Goal: Task Accomplishment & Management: Use online tool/utility

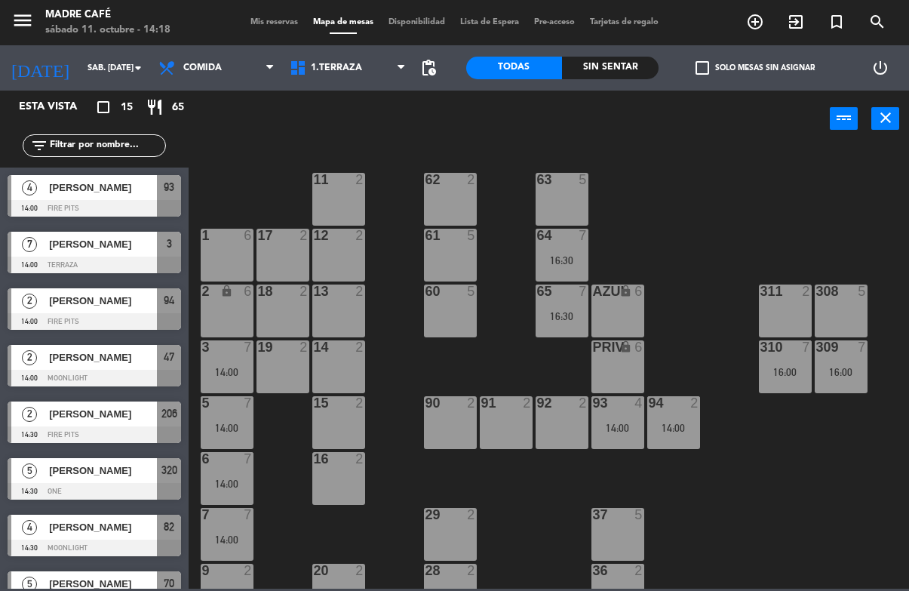
click at [139, 152] on input "text" at bounding box center [106, 145] width 117 height 17
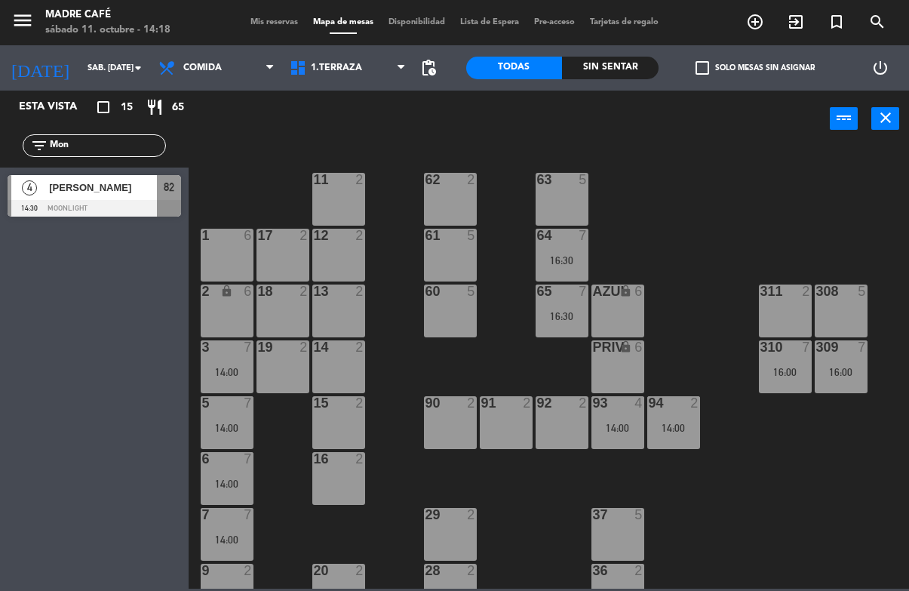
type input "Mon"
click at [59, 197] on div "[PERSON_NAME]" at bounding box center [102, 187] width 109 height 25
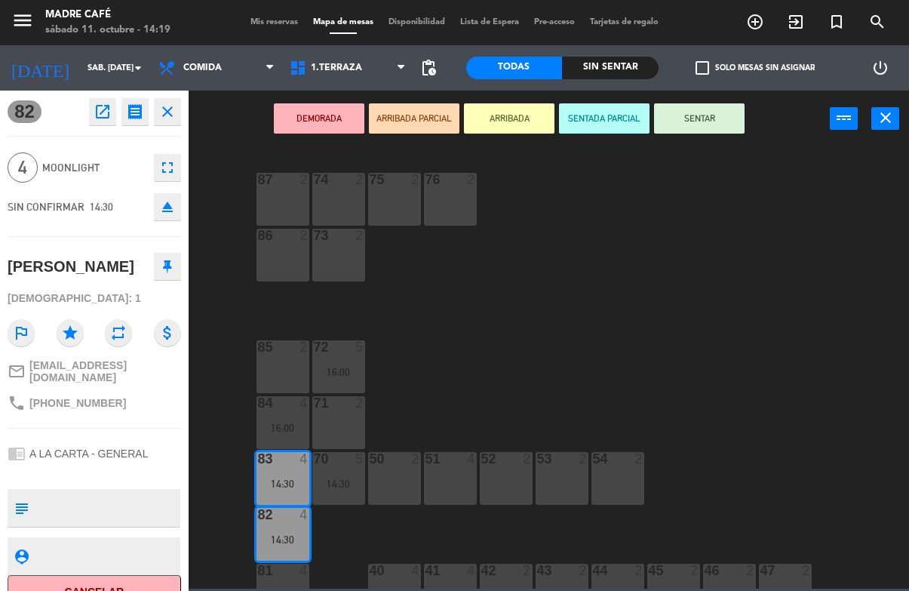
click at [487, 115] on button "ARRIBADA" at bounding box center [509, 118] width 91 height 30
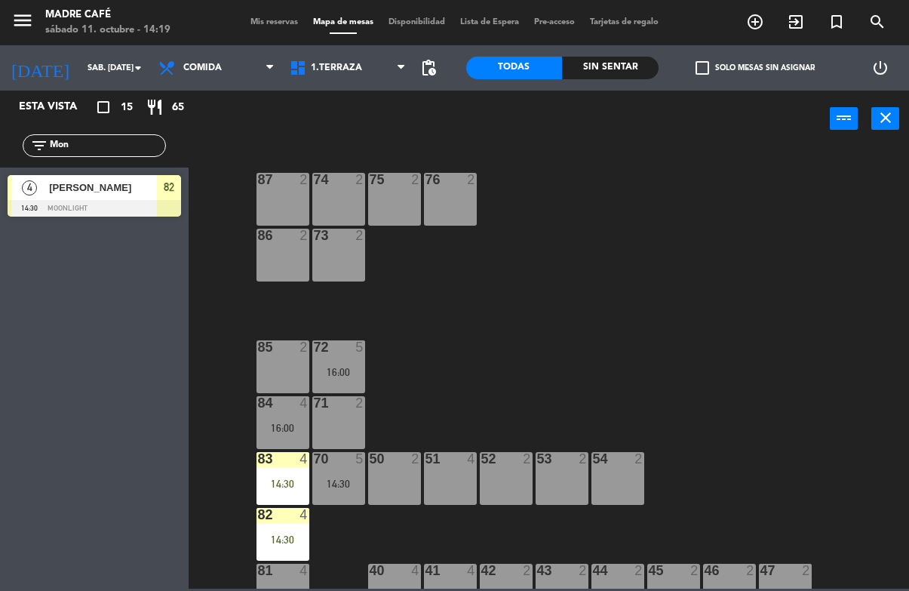
click at [638, 265] on div "87 2 74 2 75 2 76 2 86 2 73 2 72 5 16:00 85 2 71 2 84 4 16:00 70 5 14:30 83 4 1…" at bounding box center [554, 367] width 712 height 443
click at [115, 177] on div "[PERSON_NAME]" at bounding box center [102, 187] width 109 height 25
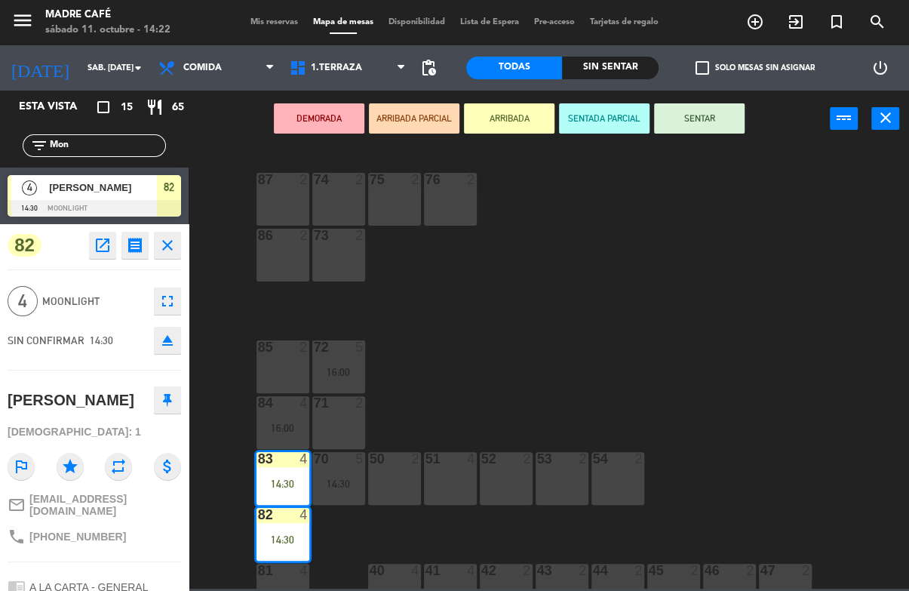
click at [121, 281] on div "4 Moonlight fullscreen" at bounding box center [95, 301] width 174 height 41
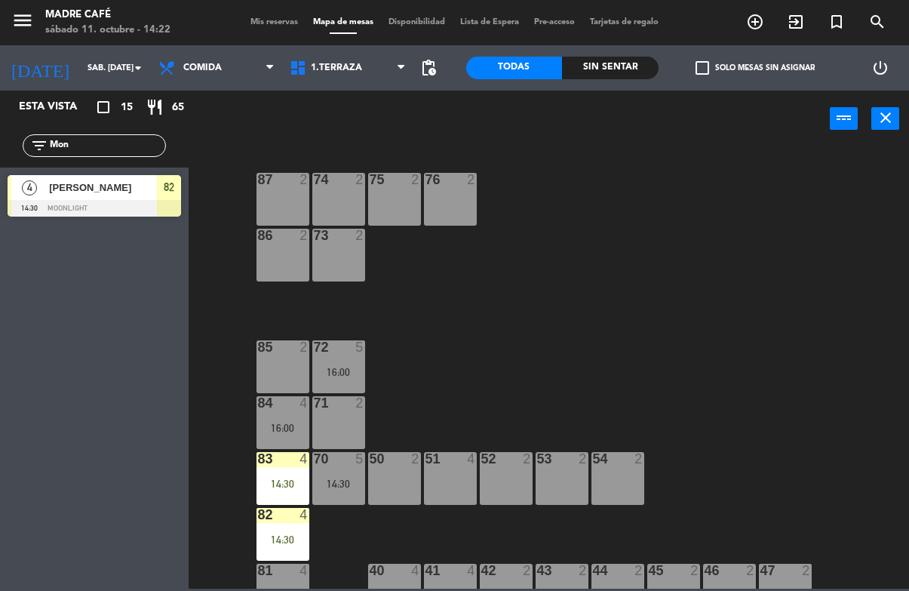
click at [128, 149] on input "Mon" at bounding box center [106, 145] width 117 height 17
type input "M"
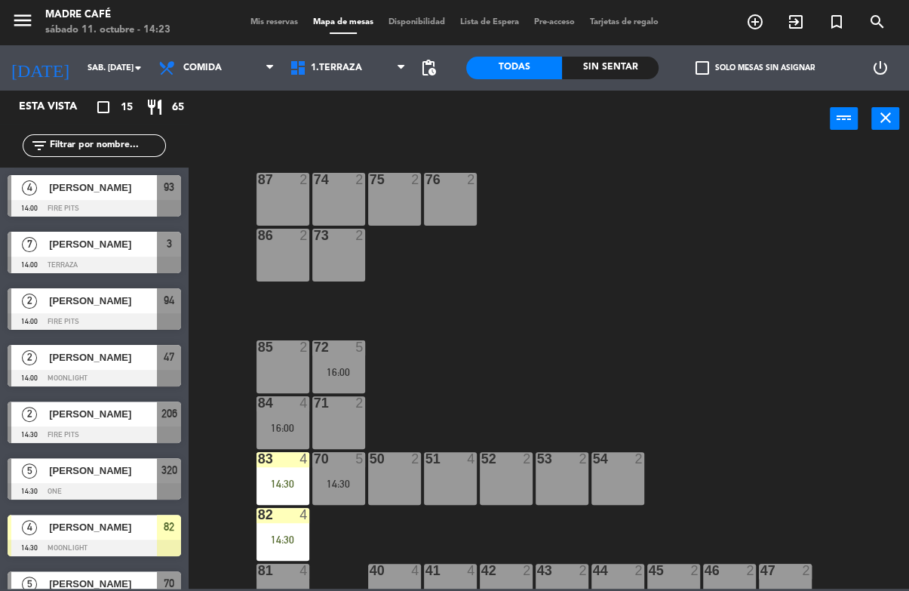
click at [721, 208] on div "87 2 74 2 75 2 76 2 86 2 73 2 72 5 16:00 85 2 71 2 84 4 16:00 70 5 14:30 83 4 1…" at bounding box center [554, 367] width 712 height 443
click at [121, 151] on input "text" at bounding box center [106, 145] width 117 height 17
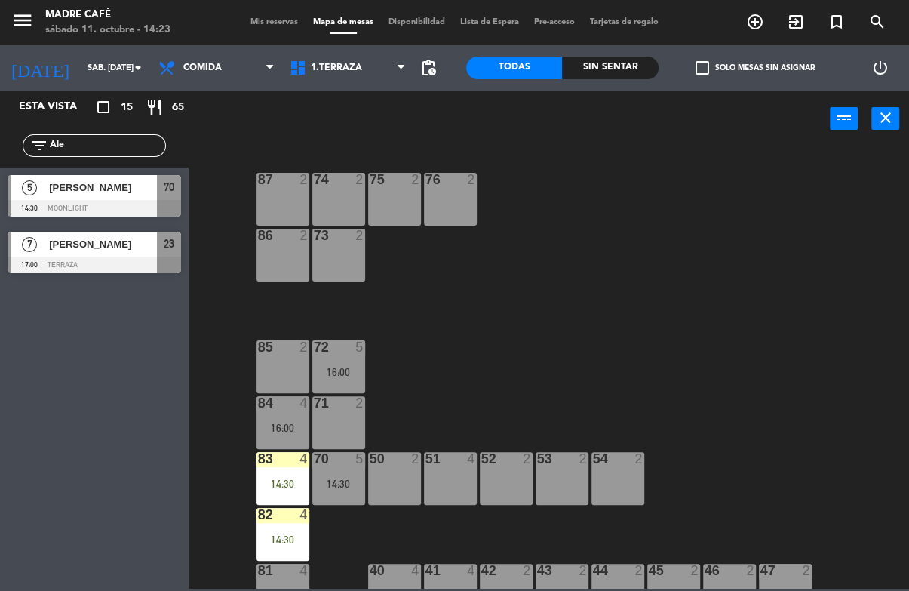
type input "Ale"
click at [726, 203] on div "87 2 74 2 75 2 76 2 86 2 73 2 72 5 16:00 85 2 71 2 84 4 16:00 70 5 14:30 83 4 1…" at bounding box center [554, 367] width 712 height 443
click at [112, 270] on div at bounding box center [95, 265] width 174 height 17
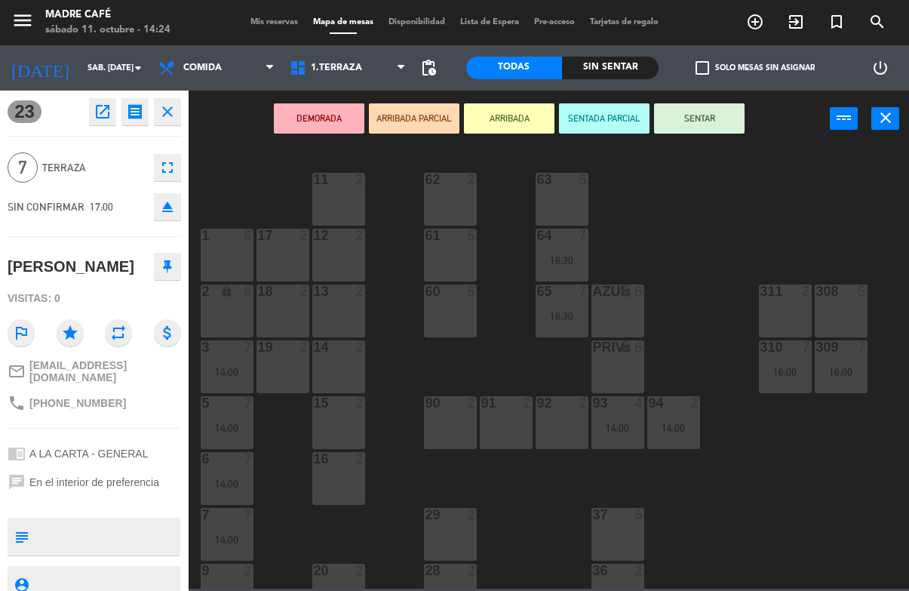
click at [520, 132] on button "ARRIBADA" at bounding box center [509, 118] width 91 height 30
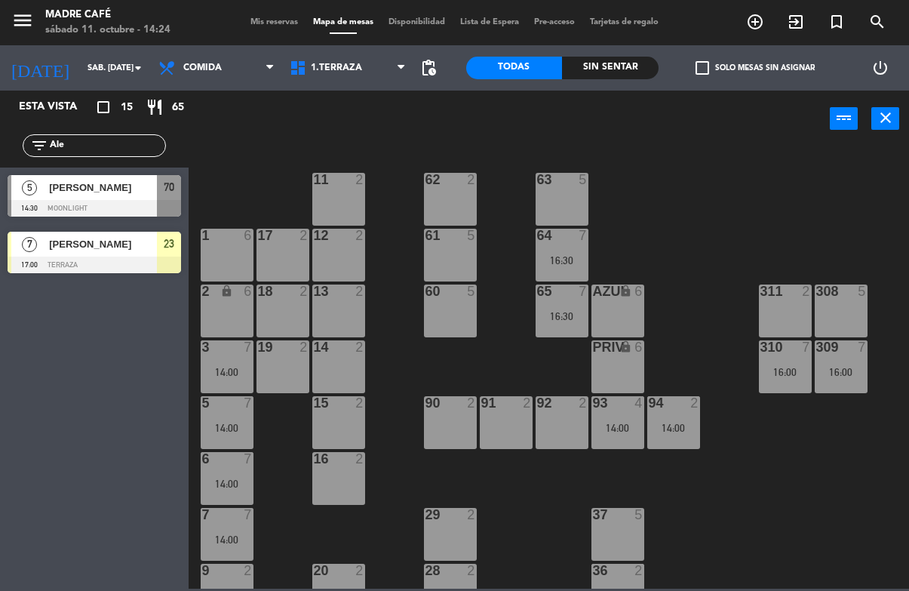
click at [681, 180] on div "11 2 63 5 62 2 12 2 1 6 61 5 64 7 16:30 17 2 13 2 2 lock 6 60 5 65 7 16:30 308 …" at bounding box center [554, 367] width 712 height 443
click at [110, 137] on input "Ale" at bounding box center [106, 145] width 117 height 17
click at [785, 184] on div "11 2 63 5 62 2 12 2 1 6 61 5 64 7 16:30 17 2 13 2 2 lock 6 60 5 65 7 16:30 308 …" at bounding box center [554, 367] width 712 height 443
click at [865, 552] on div "11 2 63 5 62 2 12 2 1 6 61 5 64 7 16:30 17 2 13 2 2 lock 6 60 5 65 7 16:30 308 …" at bounding box center [554, 367] width 712 height 443
click at [110, 154] on input "Ale" at bounding box center [106, 145] width 117 height 17
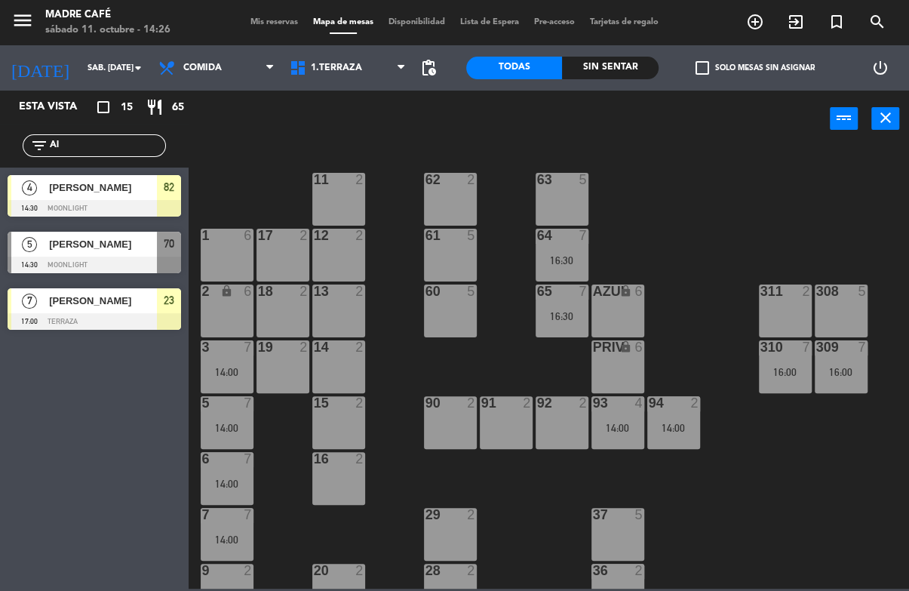
type input "A"
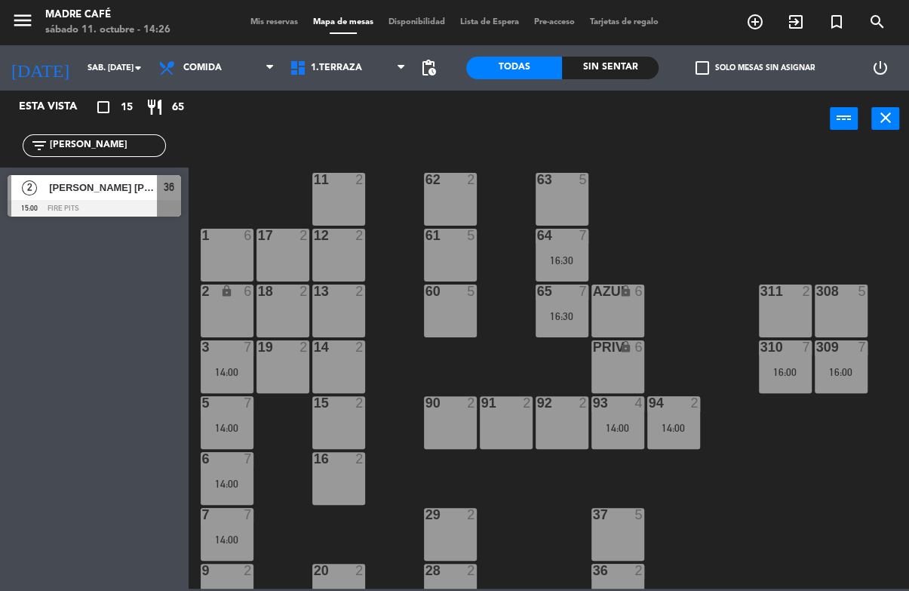
type input "[PERSON_NAME]"
click at [797, 180] on div "11 2 63 5 62 2 12 2 1 6 61 5 64 7 16:30 17 2 13 2 2 lock 6 60 5 65 7 16:30 308 …" at bounding box center [554, 367] width 712 height 443
click at [84, 185] on span "[PERSON_NAME] [PERSON_NAME]" at bounding box center [103, 188] width 108 height 16
click at [531, 134] on div "power_input close" at bounding box center [509, 119] width 641 height 57
click at [673, 216] on div "11 2 63 5 62 2 12 2 1 6 61 5 64 7 16:30 17 2 13 2 2 lock 6 60 5 65 7 16:30 308 …" at bounding box center [554, 367] width 712 height 443
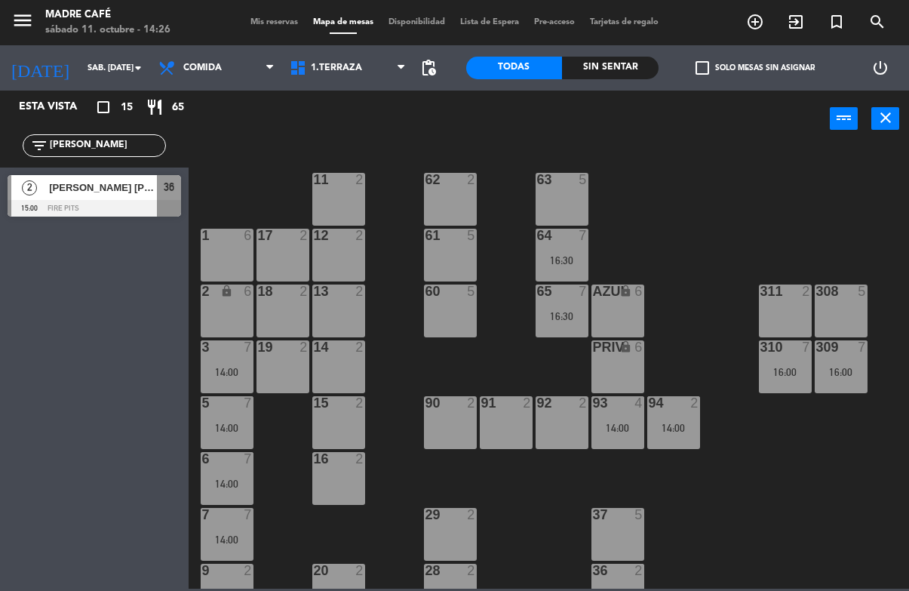
click at [721, 216] on div "11 2 63 5 62 2 12 2 1 6 61 5 64 7 16:30 17 2 13 2 2 lock 6 60 5 65 7 16:30 308 …" at bounding box center [554, 367] width 712 height 443
click at [125, 215] on div at bounding box center [95, 208] width 174 height 17
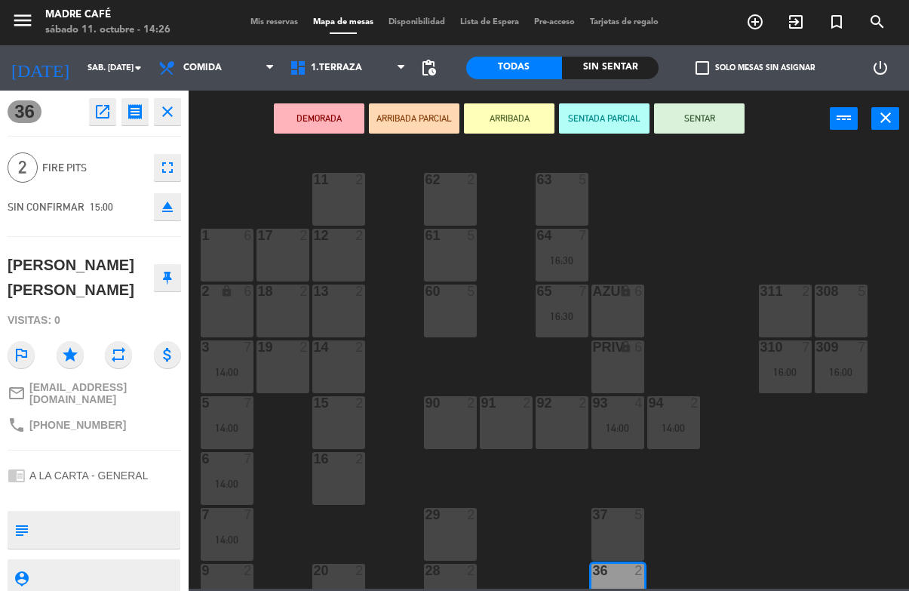
click at [516, 109] on button "ARRIBADA" at bounding box center [509, 118] width 91 height 30
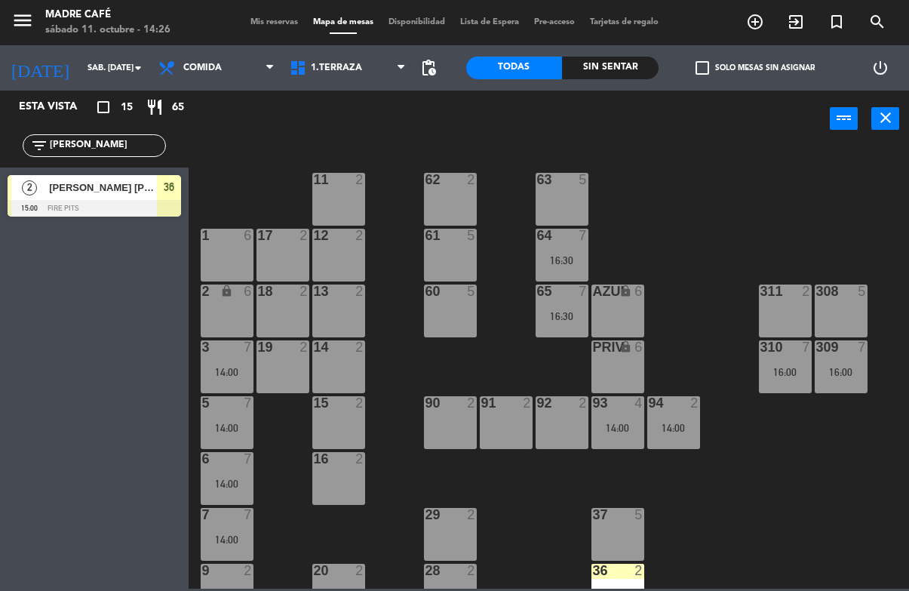
click at [763, 278] on div "11 2 63 5 62 2 12 2 1 6 61 5 64 7 16:30 17 2 13 2 2 lock 6 60 5 65 7 16:30 308 …" at bounding box center [554, 367] width 712 height 443
click at [113, 154] on input "[PERSON_NAME]" at bounding box center [106, 145] width 117 height 17
type input "A"
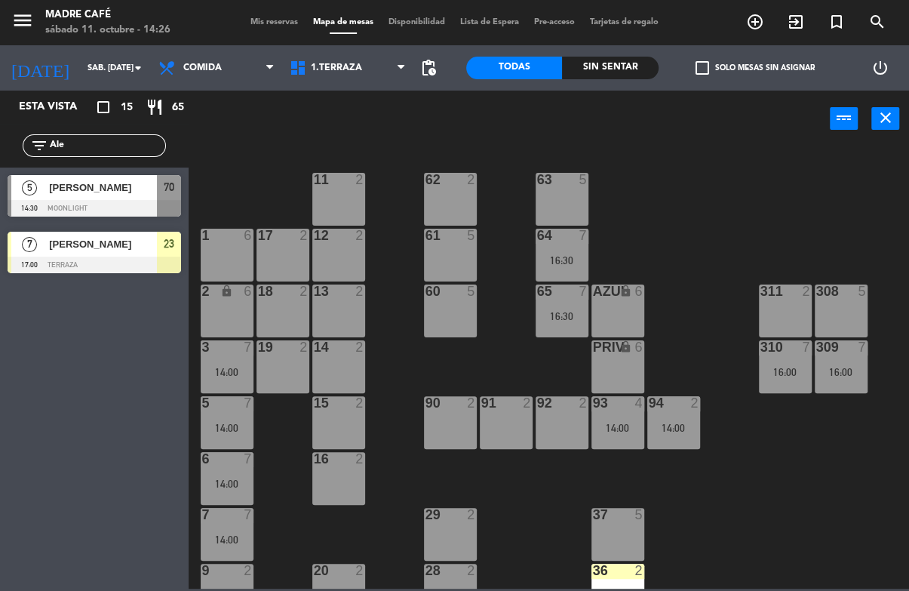
click at [807, 124] on div "power_input close" at bounding box center [509, 119] width 641 height 57
click at [116, 154] on input "Ale" at bounding box center [106, 145] width 117 height 17
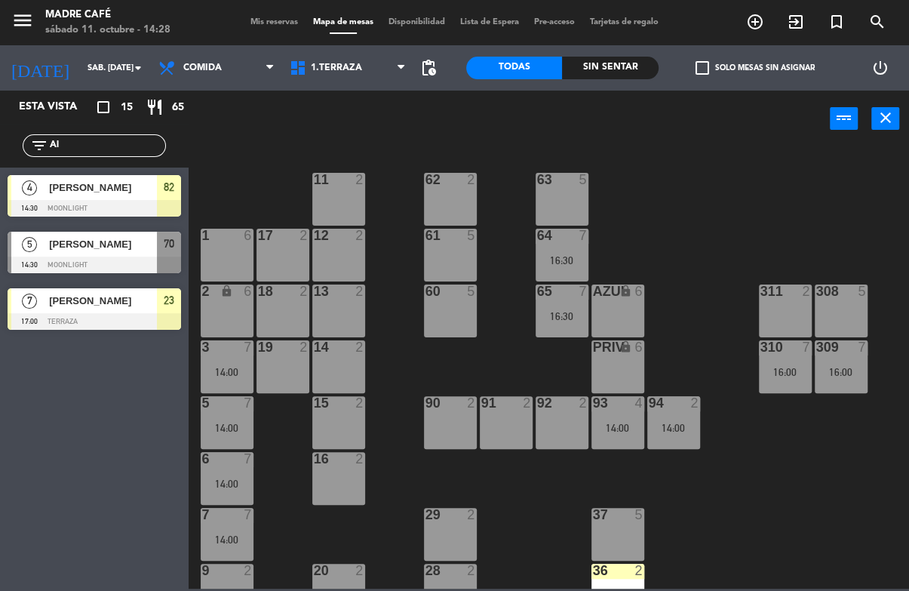
type input "A"
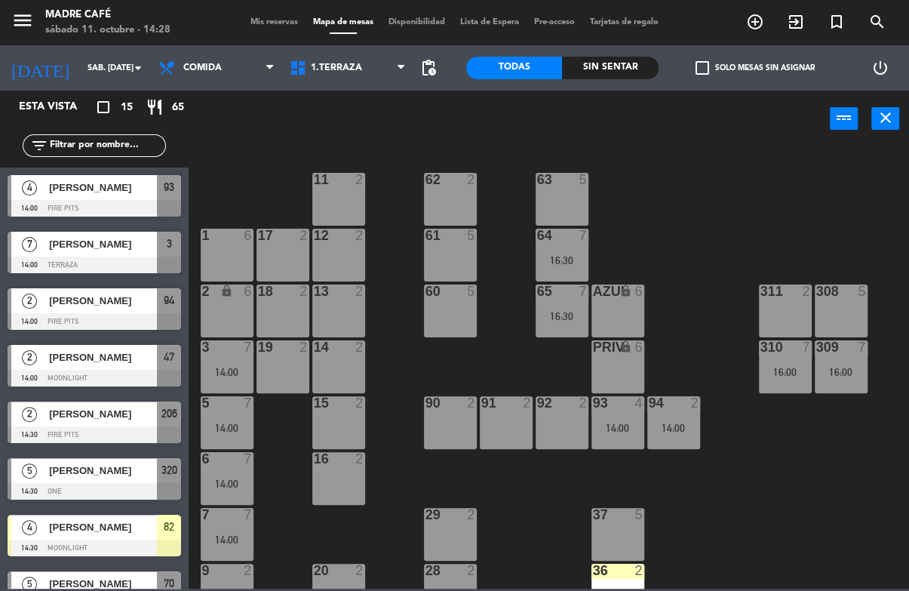
click at [811, 178] on div "11 2 63 5 62 2 12 2 1 6 61 5 64 7 16:30 17 2 13 2 2 lock 6 60 5 65 7 16:30 308 …" at bounding box center [554, 367] width 712 height 443
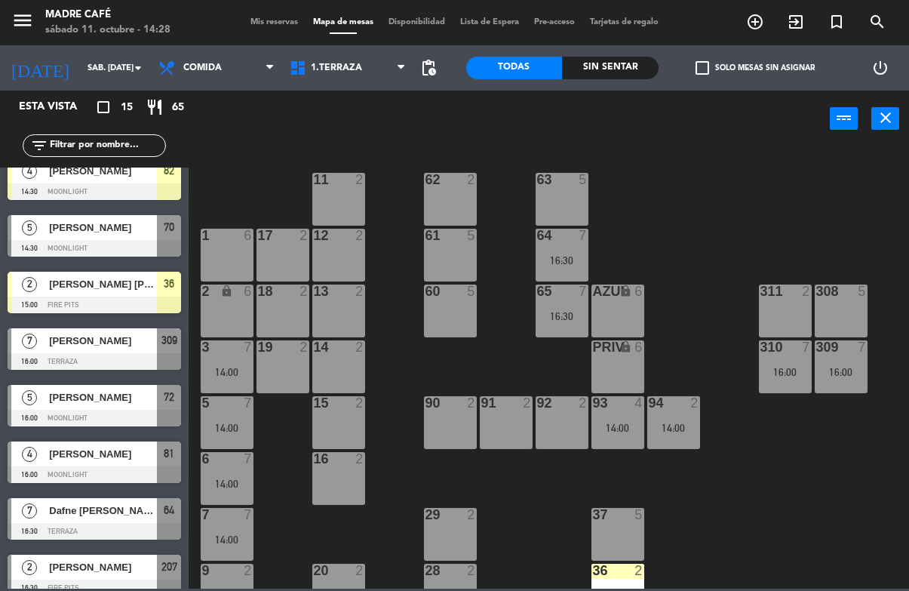
scroll to position [377, 0]
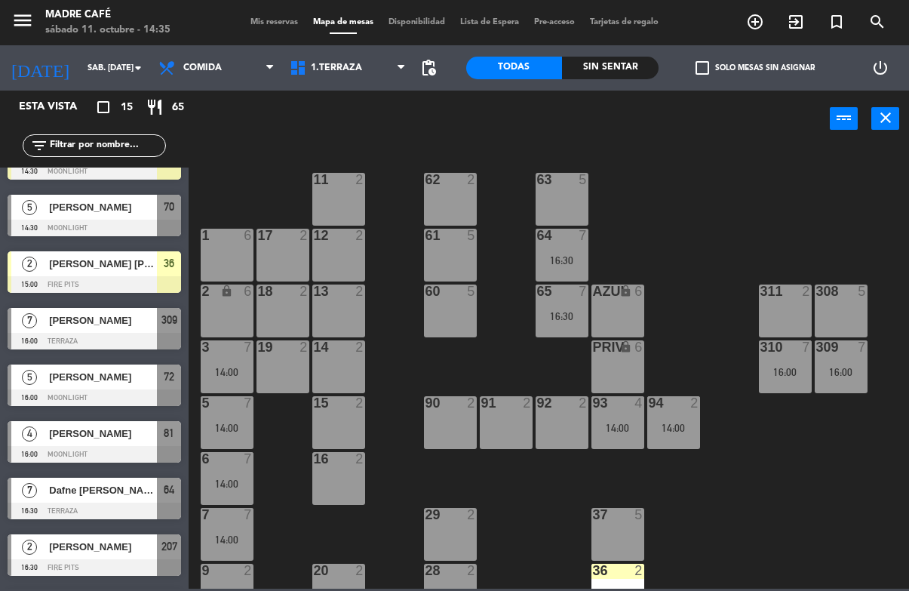
click at [91, 143] on input "text" at bounding box center [106, 145] width 117 height 17
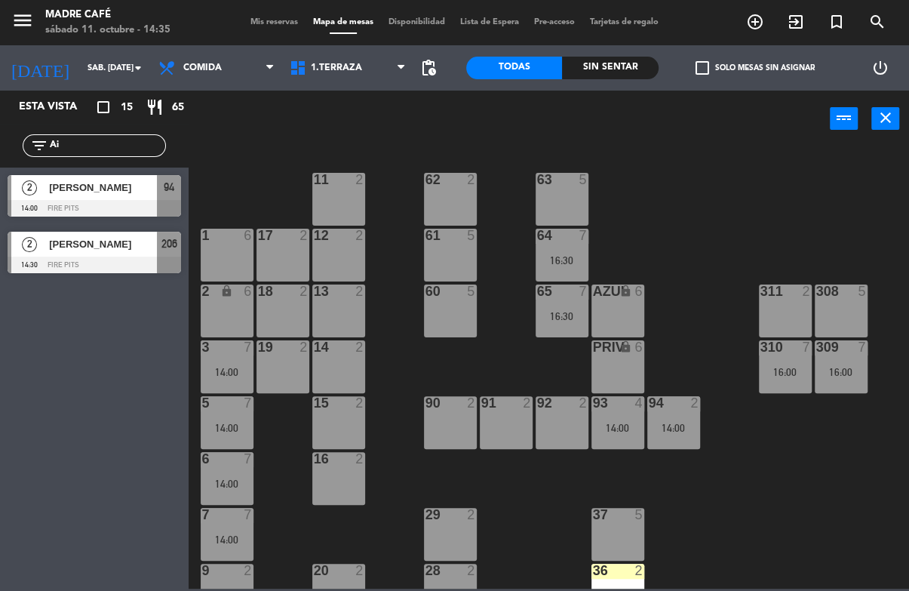
scroll to position [0, 0]
type input "Ai"
click at [769, 155] on div "11 2 63 5 62 2 12 2 1 6 61 5 64 7 16:30 17 2 13 2 2 lock 6 60 5 65 7 16:30 308 …" at bounding box center [554, 367] width 712 height 443
click at [125, 244] on span "[PERSON_NAME]" at bounding box center [103, 244] width 108 height 16
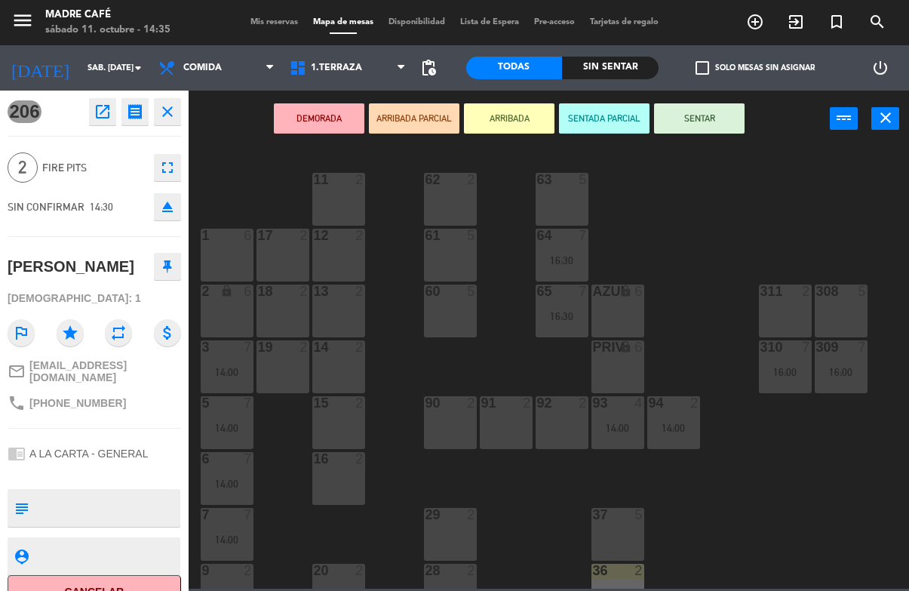
click at [507, 114] on button "ARRIBADA" at bounding box center [509, 118] width 91 height 30
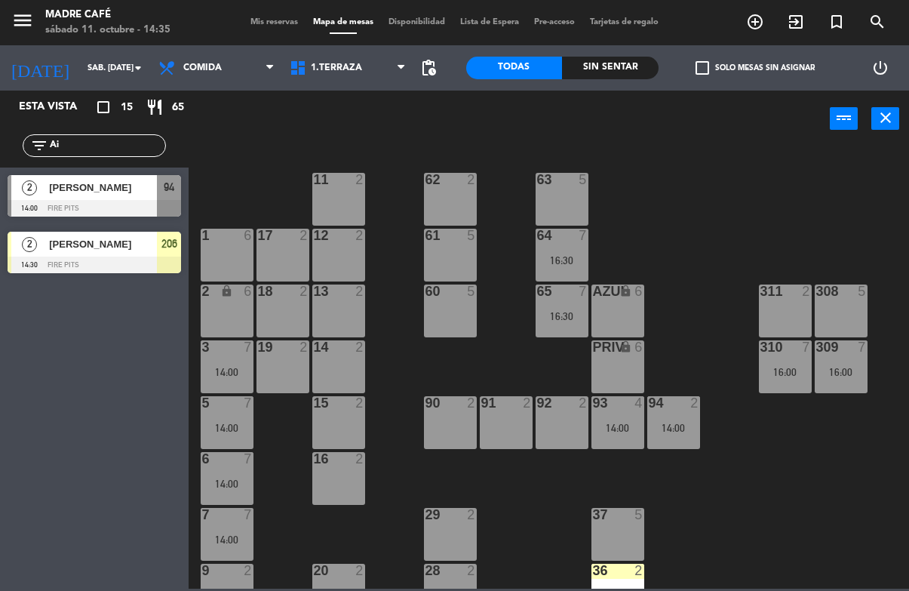
click at [649, 214] on div "11 2 63 5 62 2 12 2 1 6 61 5 64 7 16:30 17 2 13 2 2 lock 6 60 5 65 7 16:30 308 …" at bounding box center [554, 367] width 712 height 443
click at [135, 240] on span "[PERSON_NAME]" at bounding box center [103, 244] width 108 height 16
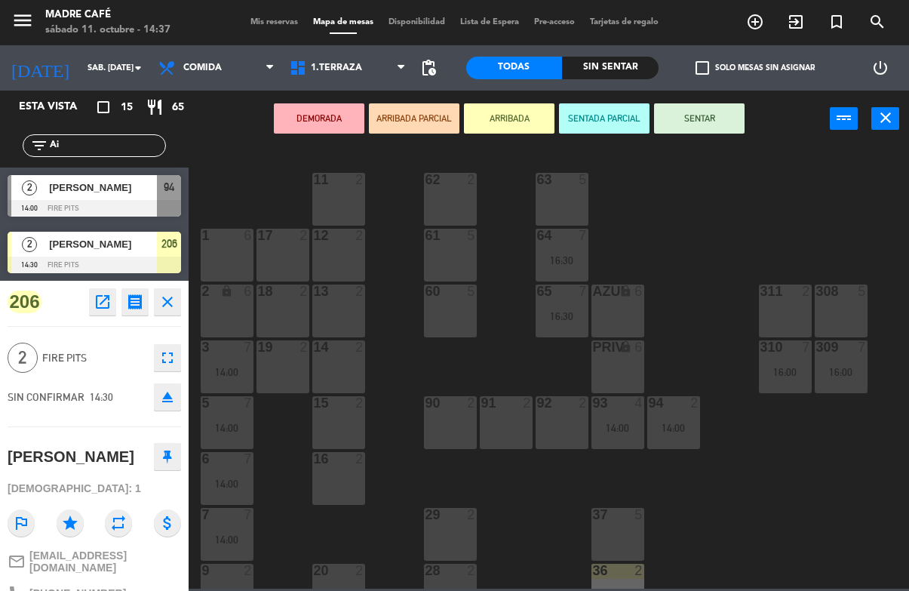
click at [137, 438] on div "[PERSON_NAME]" at bounding box center [95, 457] width 174 height 38
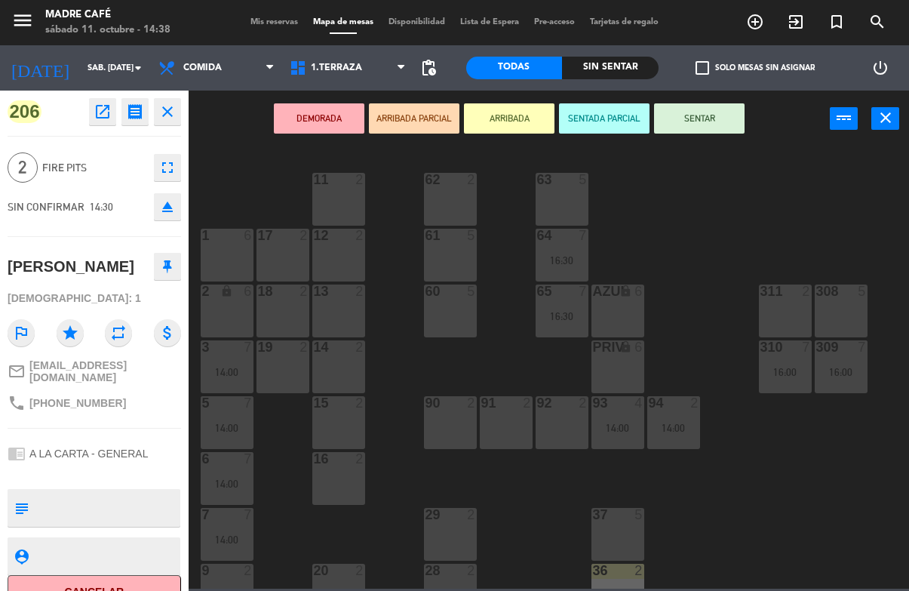
click at [721, 115] on button "SENTAR" at bounding box center [699, 118] width 91 height 30
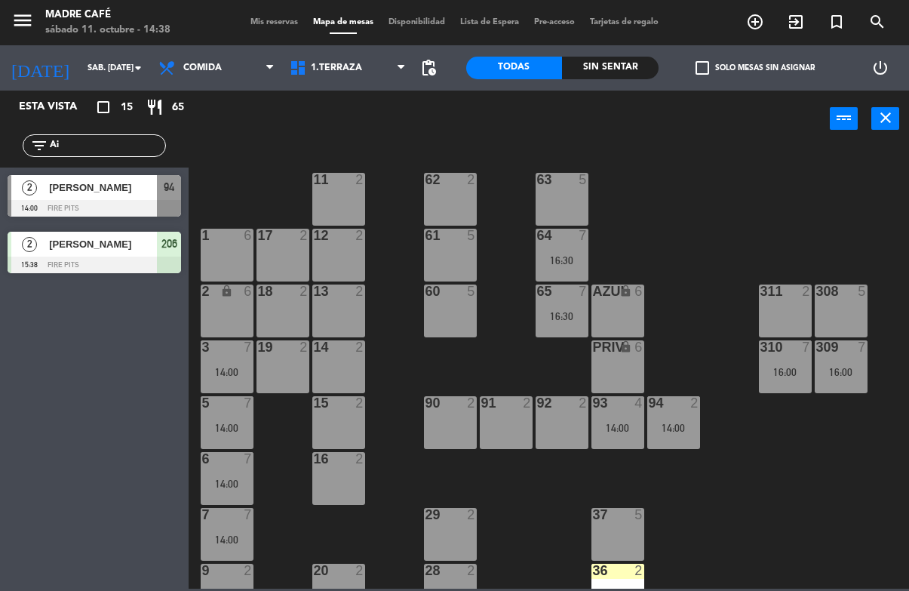
click at [736, 184] on div "11 2 63 5 62 2 12 2 1 6 61 5 64 7 16:30 17 2 13 2 2 lock 6 60 5 65 7 16:30 308 …" at bounding box center [554, 367] width 712 height 443
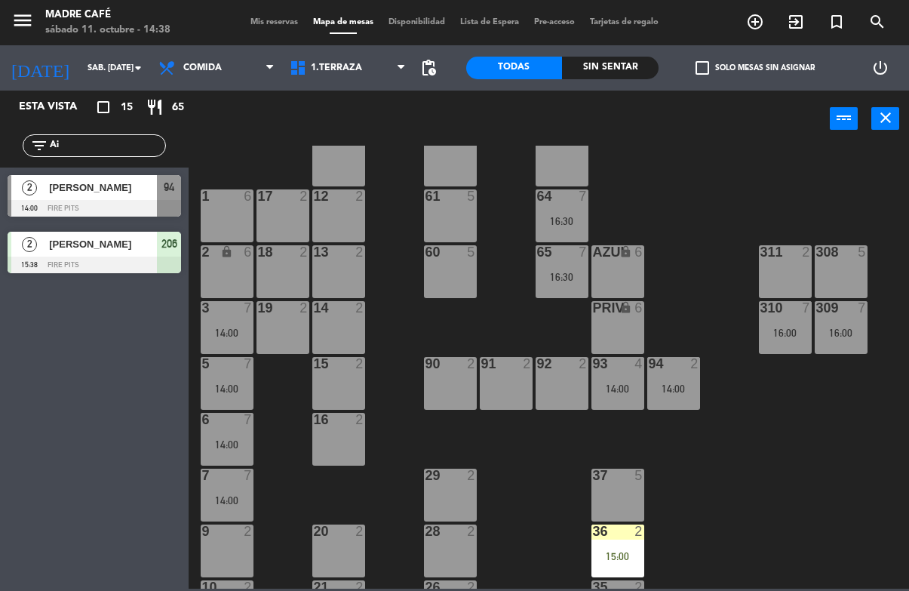
click at [103, 130] on div "filter_list Ai" at bounding box center [94, 146] width 189 height 44
click at [127, 144] on input "Ai" at bounding box center [106, 145] width 117 height 17
type input "A"
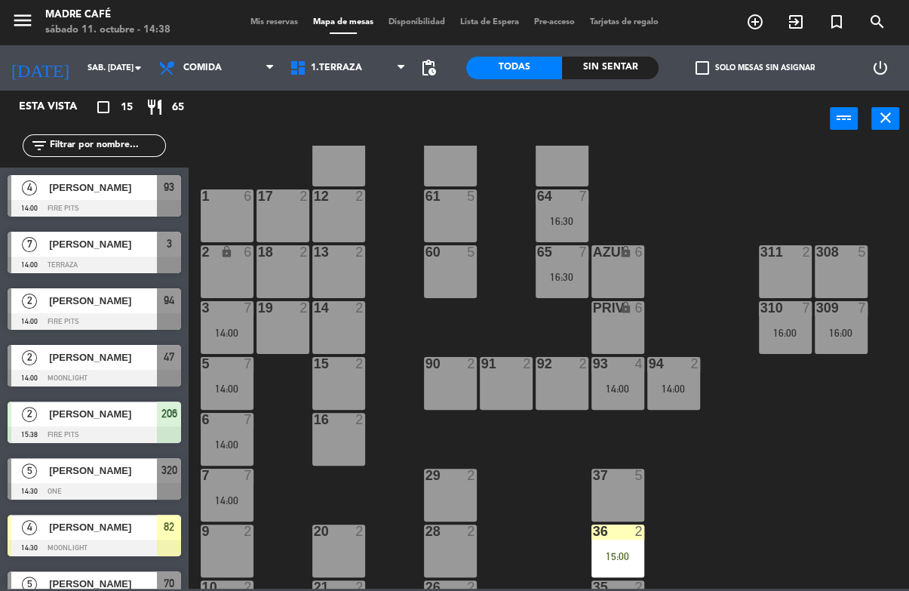
click at [786, 206] on div "11 2 63 5 62 2 12 2 1 6 61 5 64 7 16:30 17 2 13 2 2 lock 6 60 5 65 7 16:30 308 …" at bounding box center [554, 367] width 712 height 443
click at [342, 170] on div "11 2" at bounding box center [338, 160] width 53 height 53
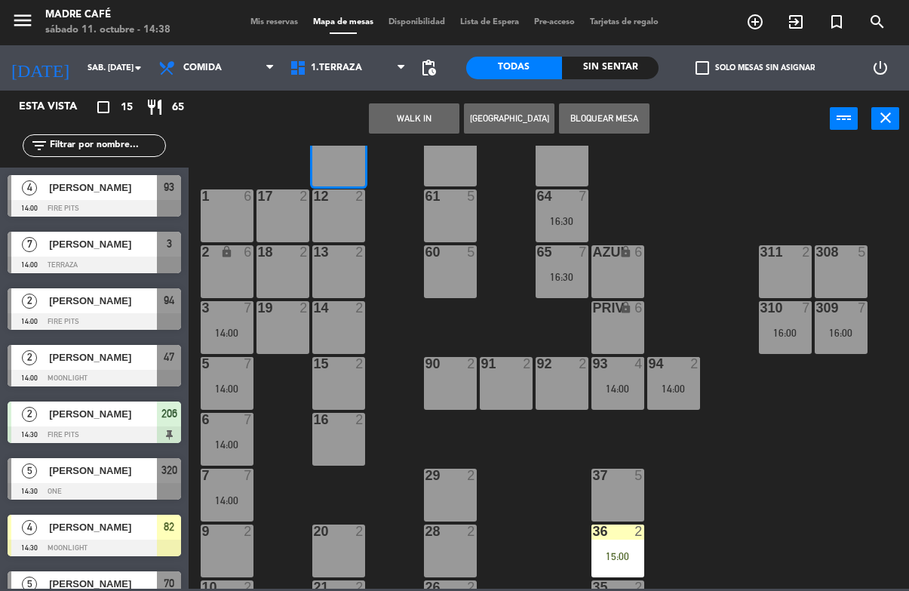
click at [429, 120] on button "WALK IN" at bounding box center [414, 118] width 91 height 30
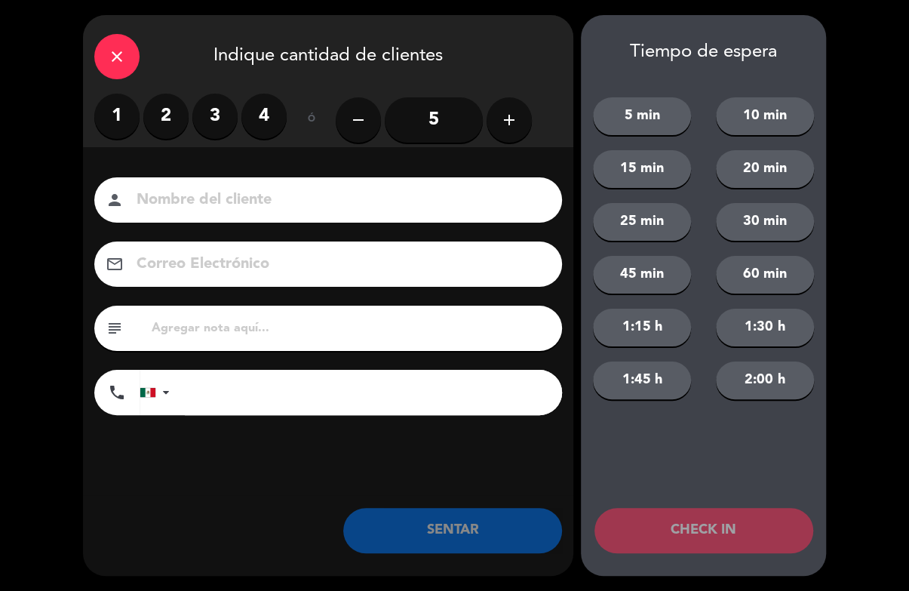
click at [220, 114] on label "3" at bounding box center [214, 116] width 45 height 45
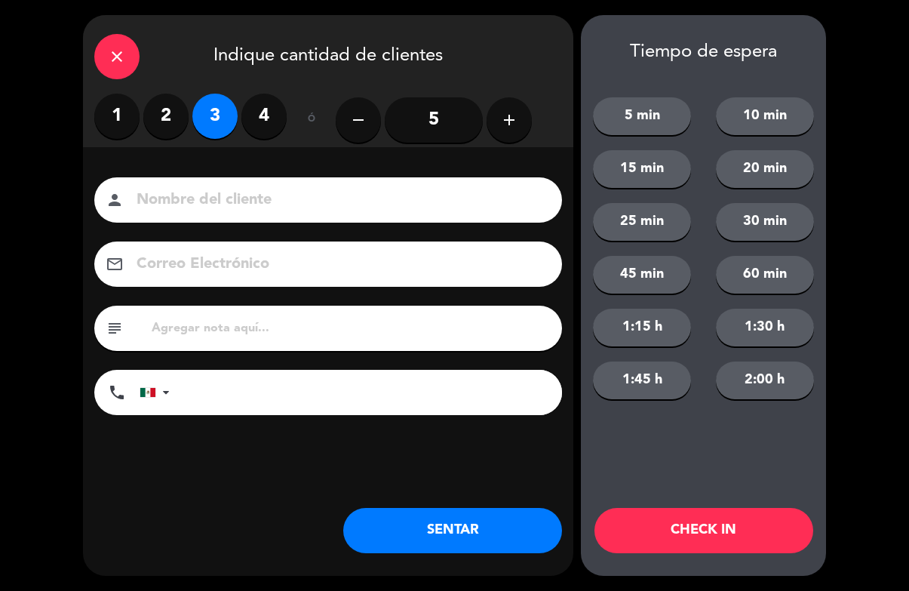
click at [162, 115] on label "2" at bounding box center [165, 116] width 45 height 45
click at [278, 187] on input at bounding box center [338, 200] width 407 height 26
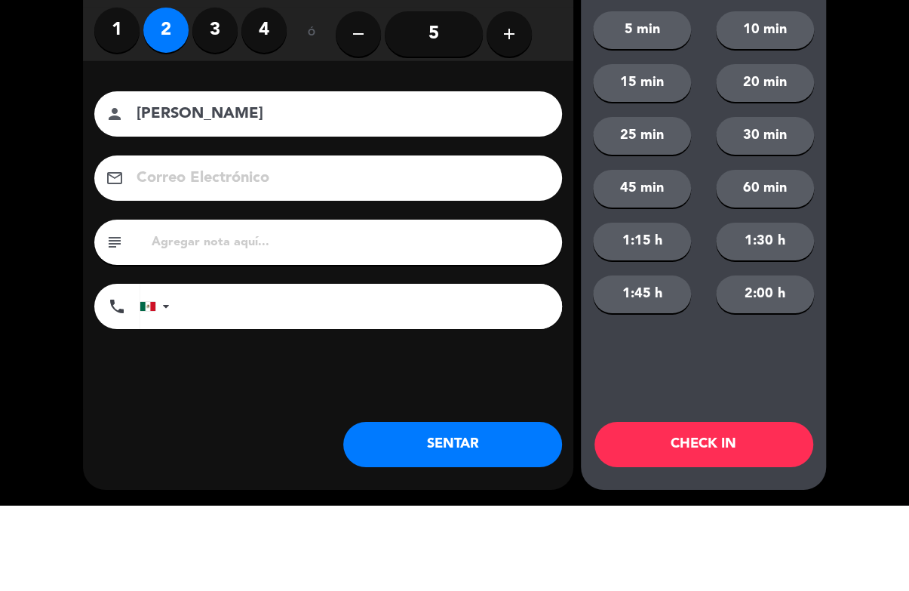
type input "[PERSON_NAME]"
click at [835, 162] on div "close Indique cantidad de clientes 1 2 3 4 ó remove 5 add Nombre del cliente pe…" at bounding box center [454, 295] width 909 height 591
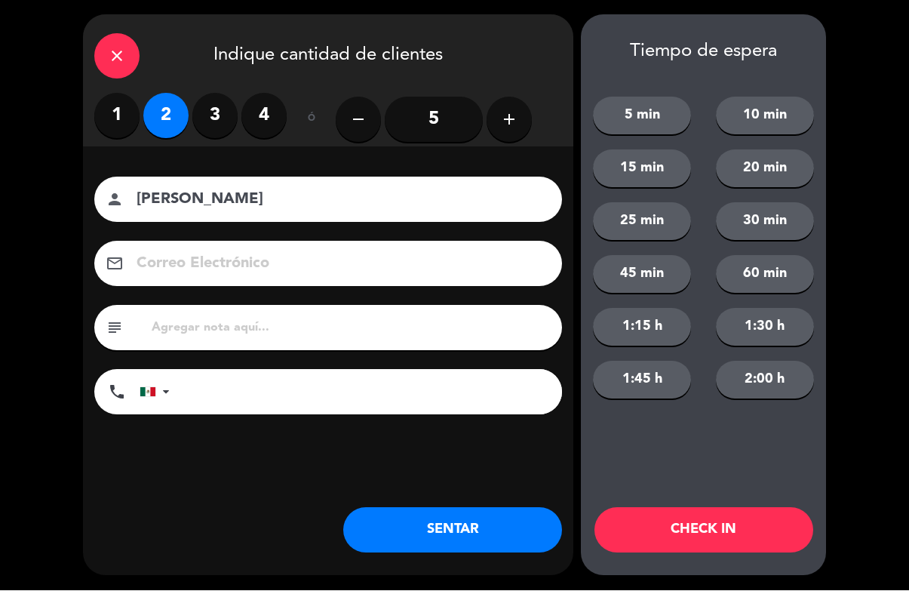
click at [703, 530] on button "CHECK IN" at bounding box center [704, 530] width 219 height 45
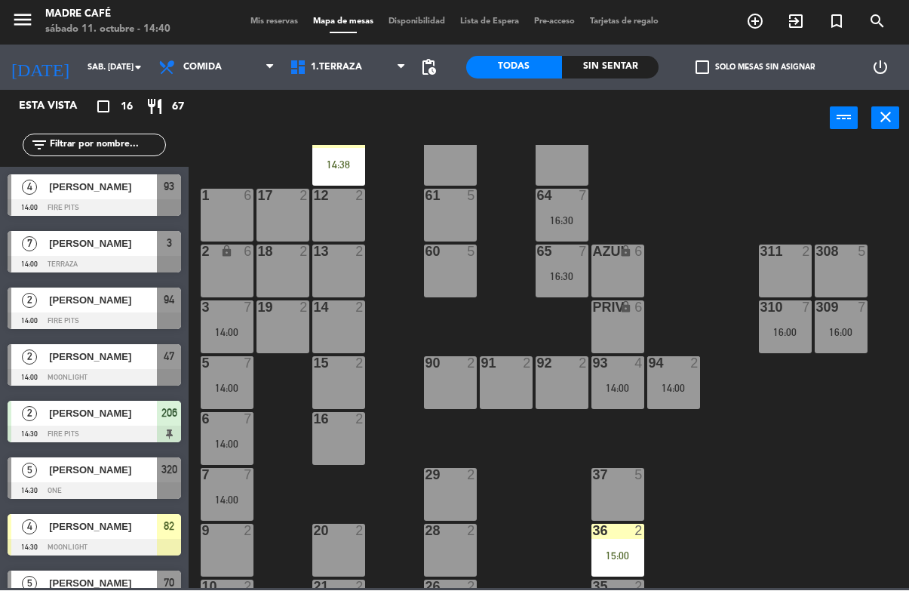
click at [75, 250] on span "[PERSON_NAME]" at bounding box center [103, 244] width 108 height 16
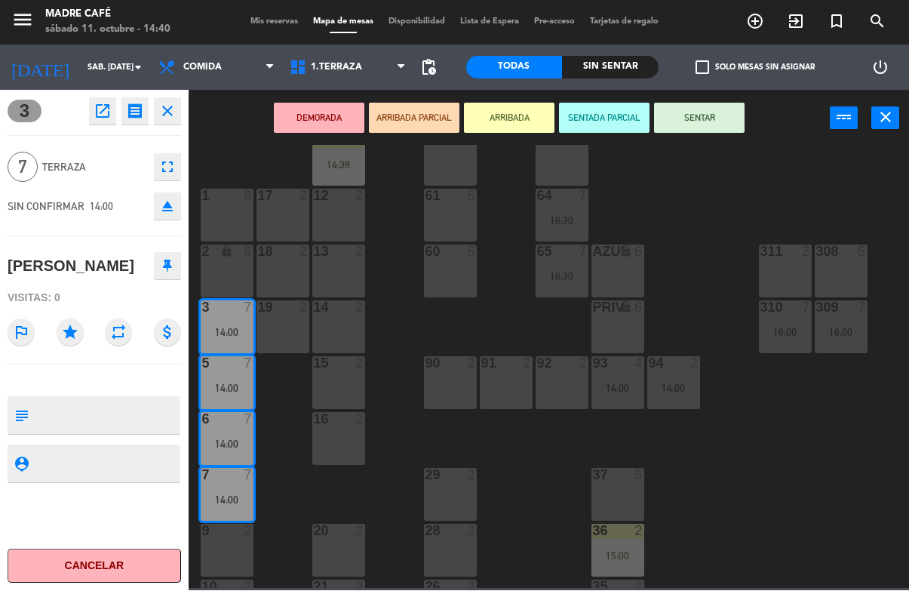
click at [521, 129] on button "ARRIBADA" at bounding box center [509, 118] width 91 height 30
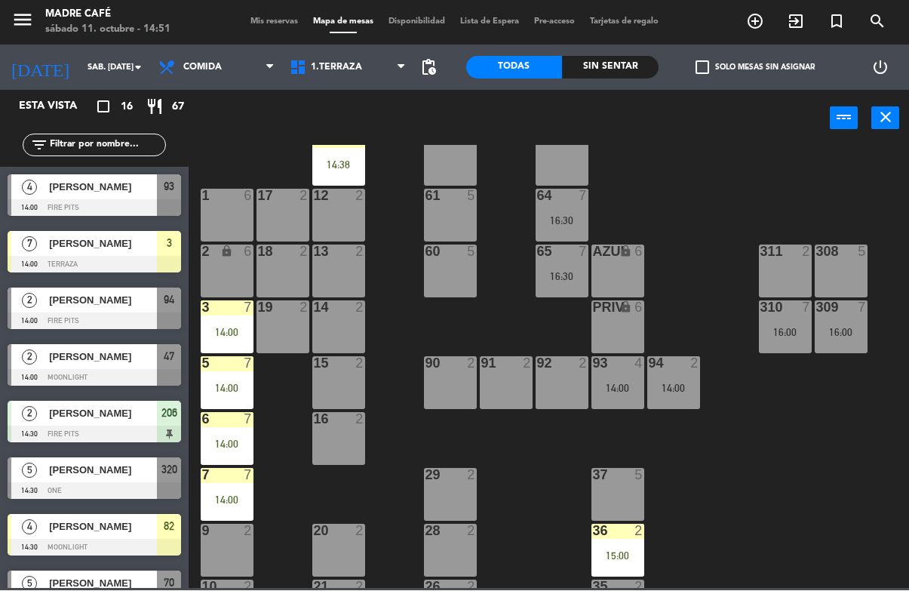
scroll to position [0, 0]
